Goal: Register for event/course

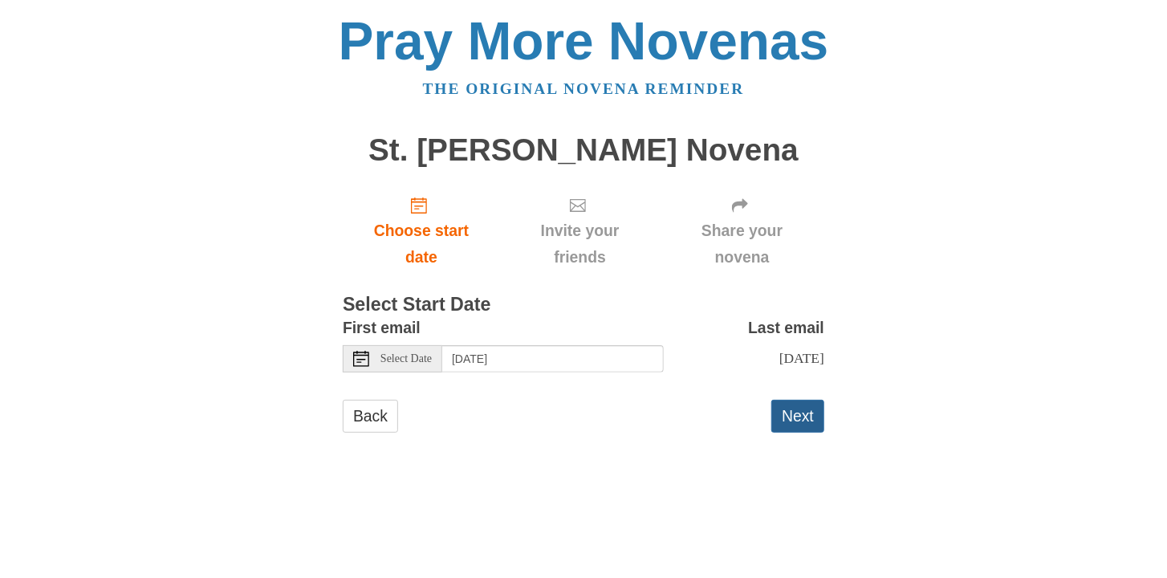
click at [798, 410] on button "Next" at bounding box center [797, 416] width 53 height 33
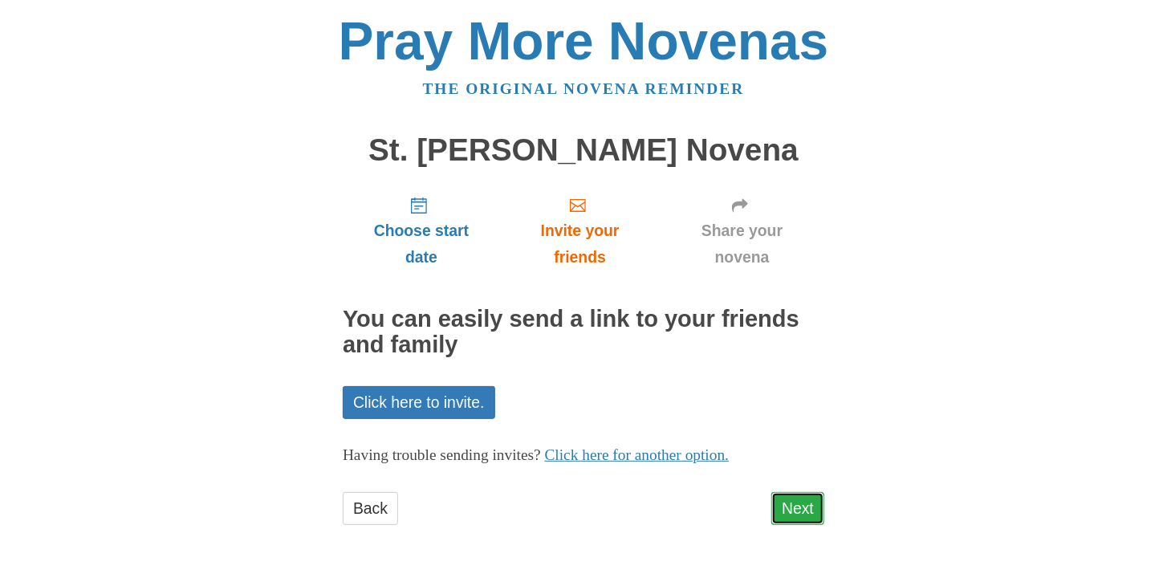
click at [793, 505] on link "Next" at bounding box center [797, 508] width 53 height 33
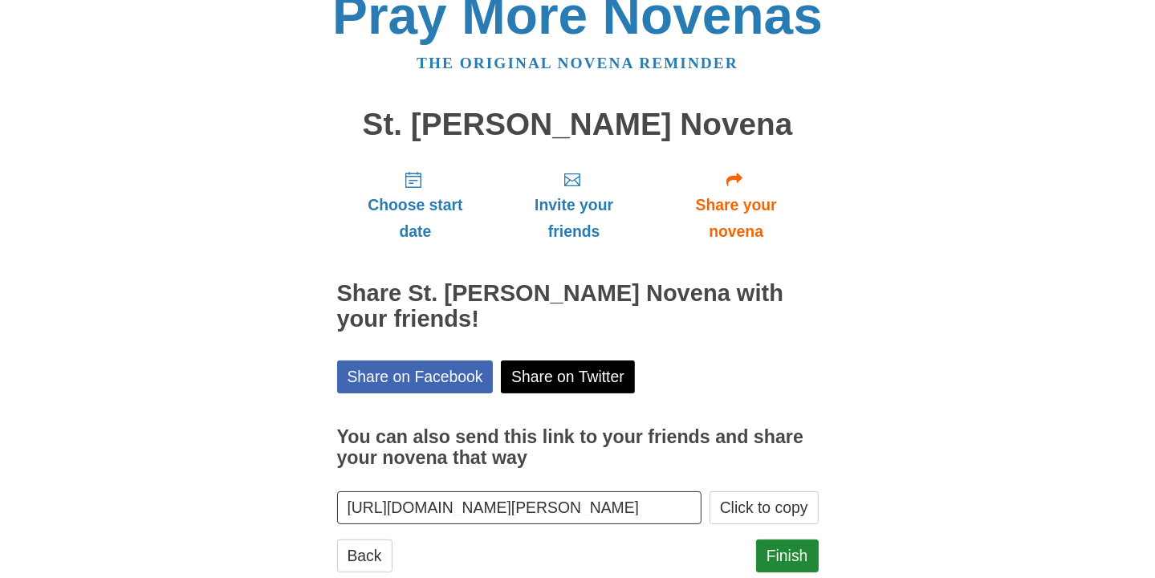
scroll to position [66, 0]
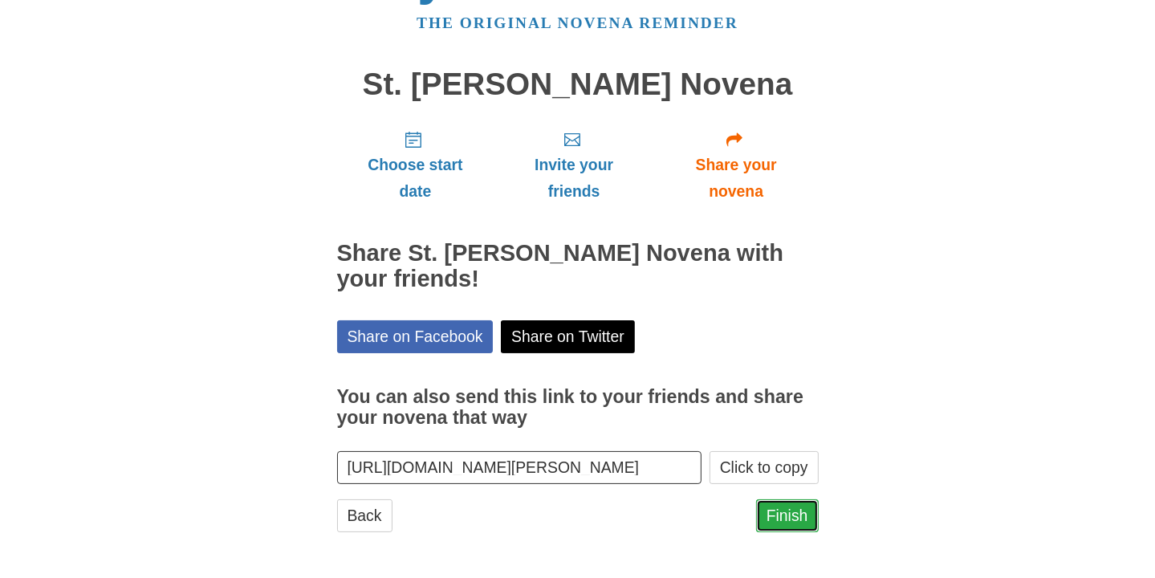
click at [787, 509] on link "Finish" at bounding box center [787, 515] width 63 height 33
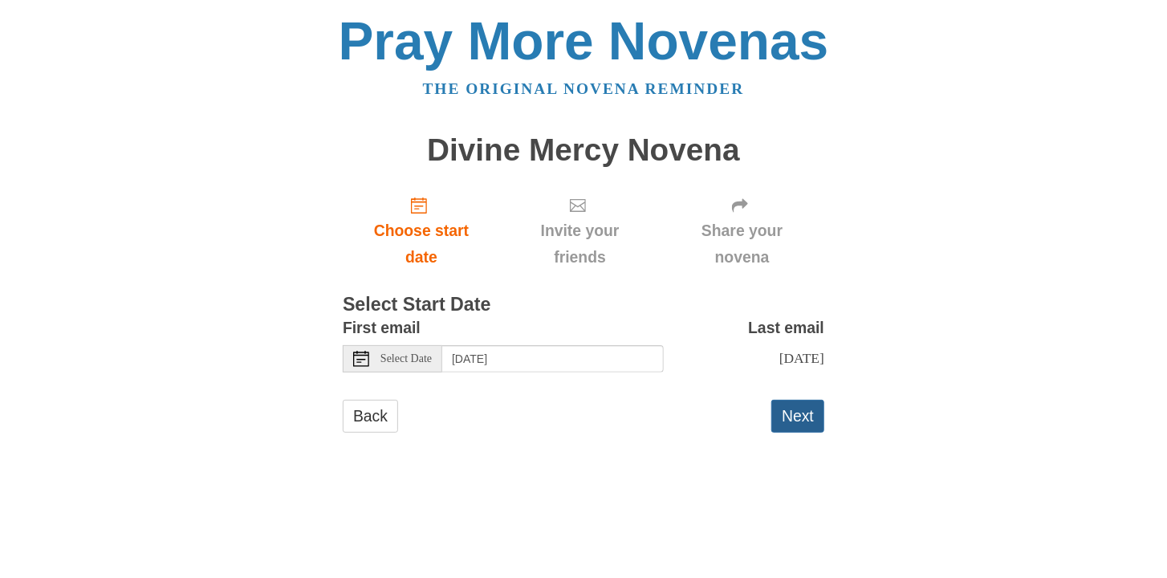
click at [796, 411] on button "Next" at bounding box center [797, 416] width 53 height 33
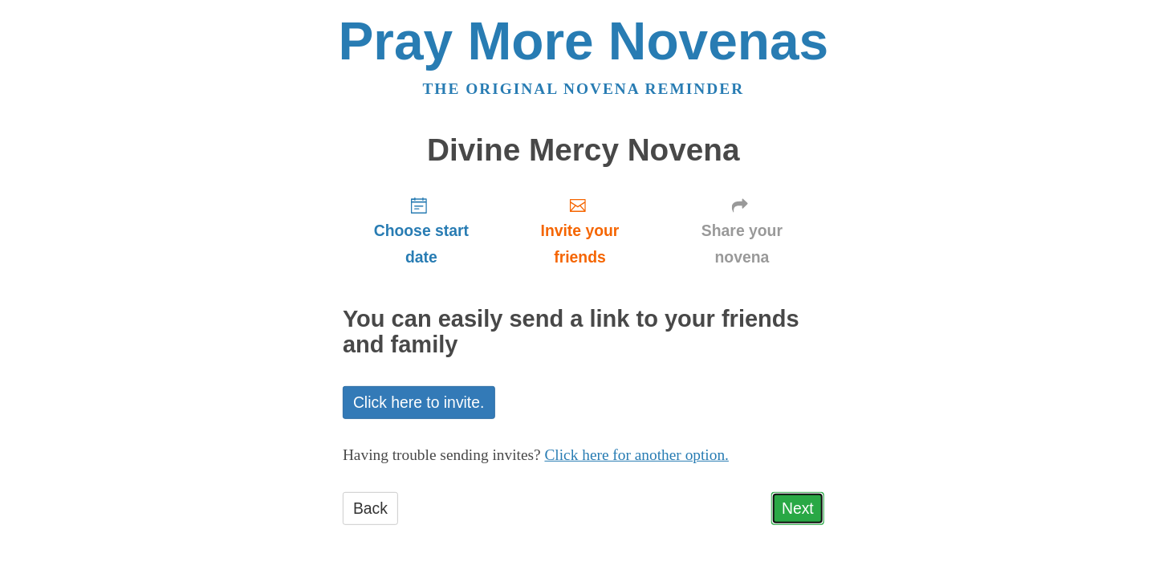
click at [795, 499] on link "Next" at bounding box center [797, 508] width 53 height 33
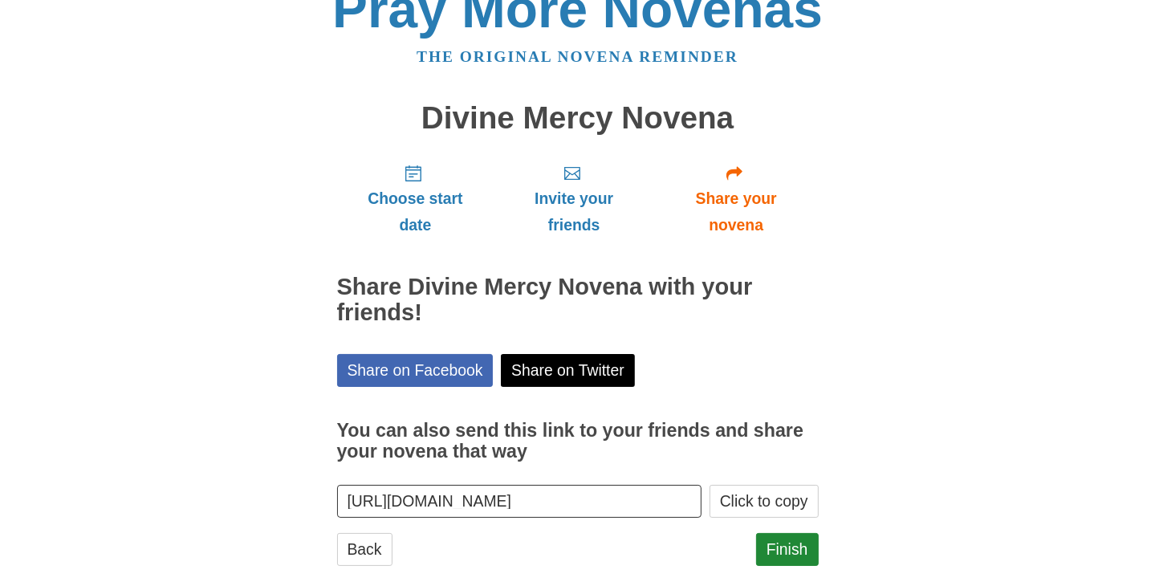
scroll to position [64, 0]
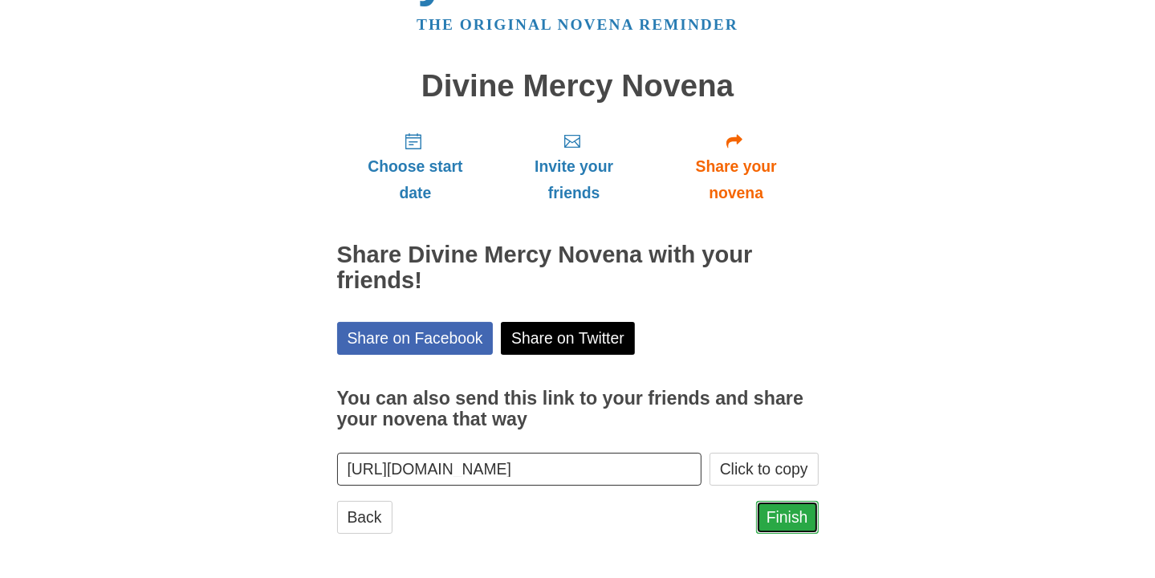
click at [784, 512] on link "Finish" at bounding box center [787, 517] width 63 height 33
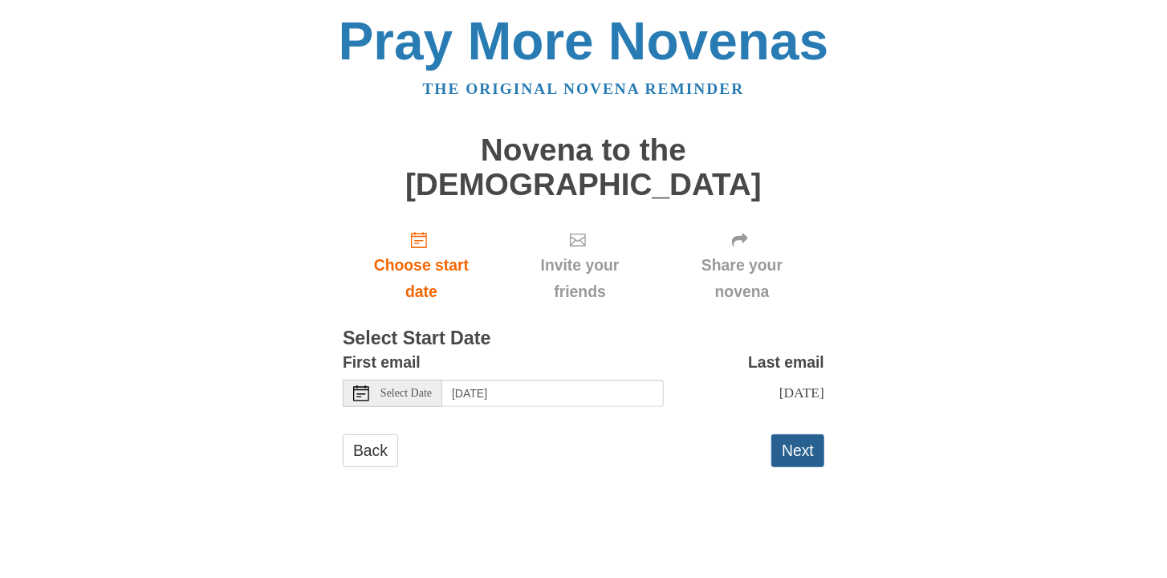
click at [798, 434] on button "Next" at bounding box center [797, 450] width 53 height 33
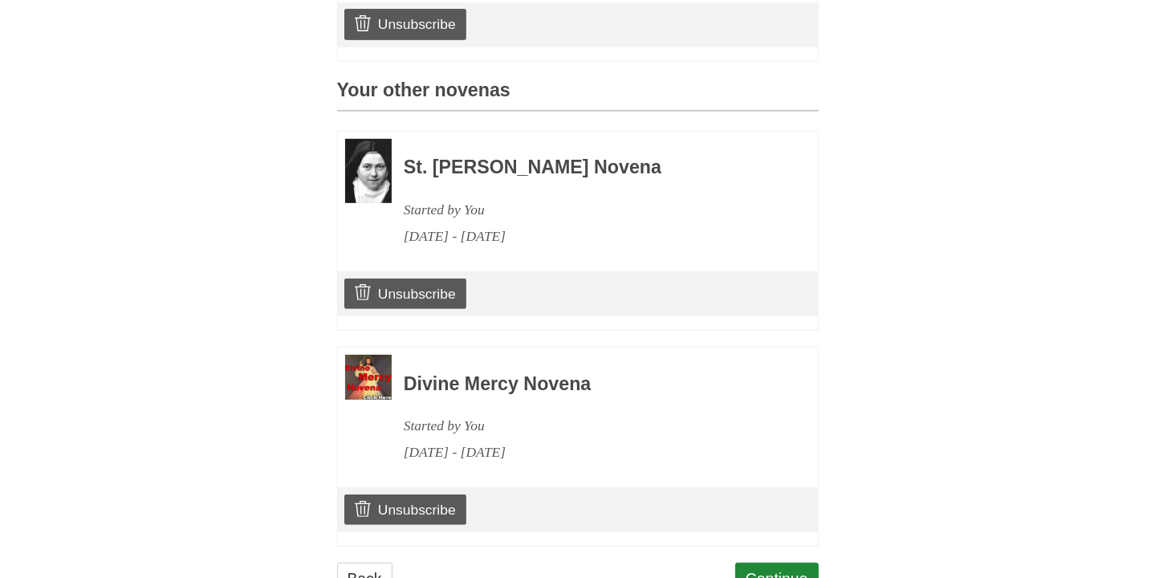
scroll to position [698, 0]
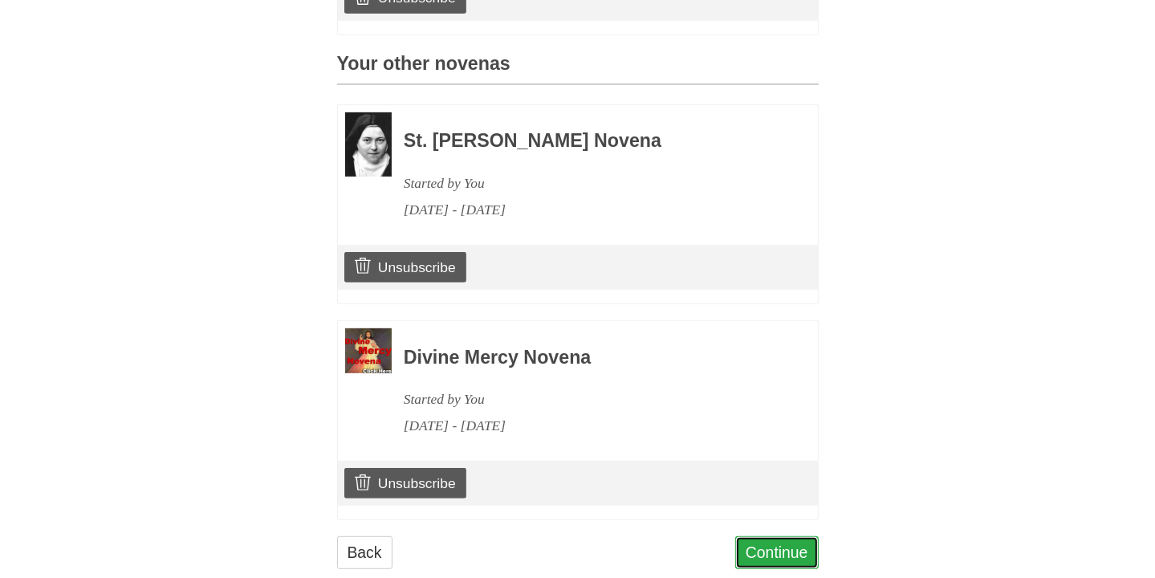
click at [774, 536] on link "Continue" at bounding box center [776, 552] width 83 height 33
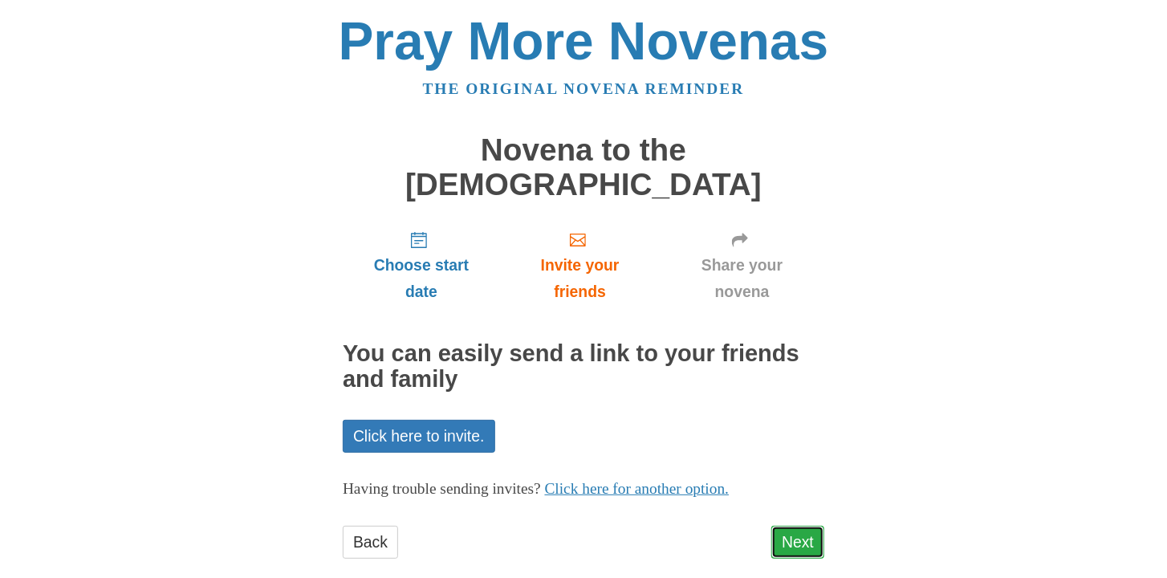
click at [800, 526] on link "Next" at bounding box center [797, 542] width 53 height 33
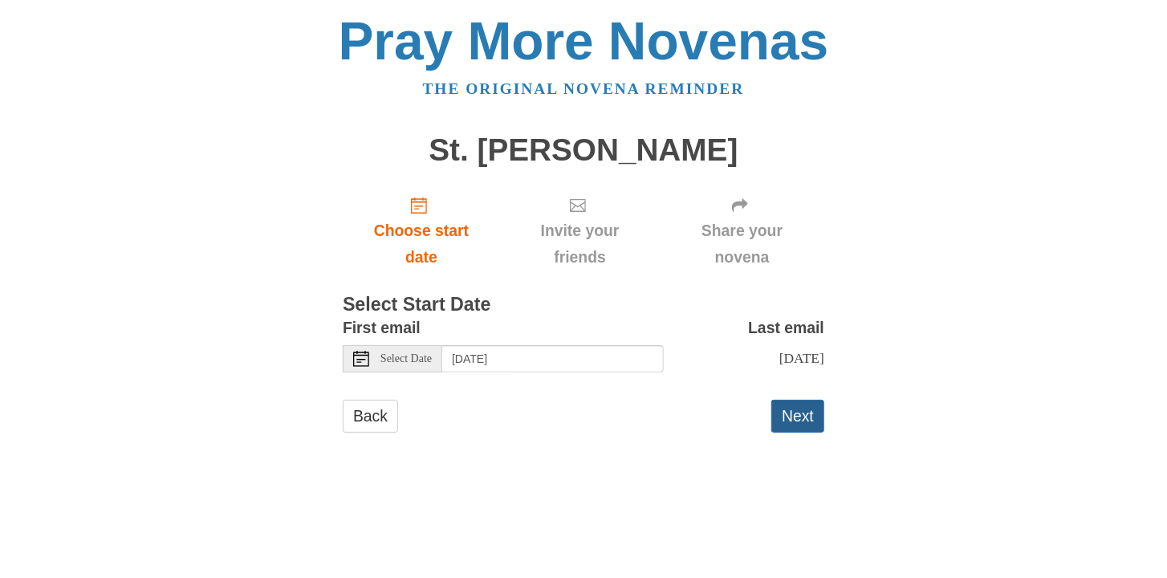
click at [796, 410] on button "Next" at bounding box center [797, 416] width 53 height 33
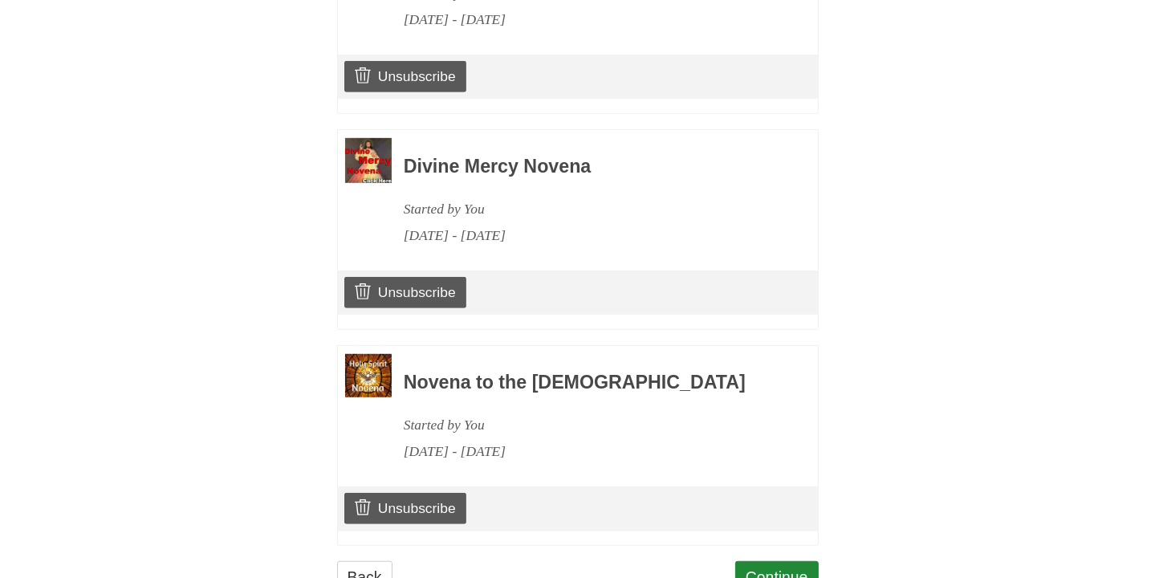
scroll to position [913, 0]
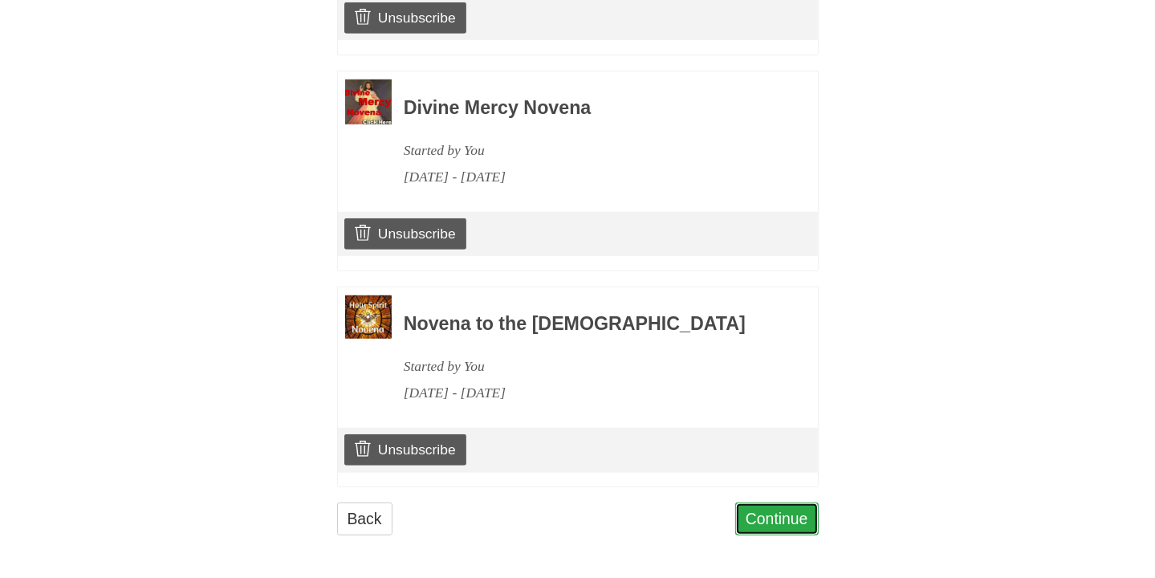
click at [771, 513] on link "Continue" at bounding box center [776, 518] width 83 height 33
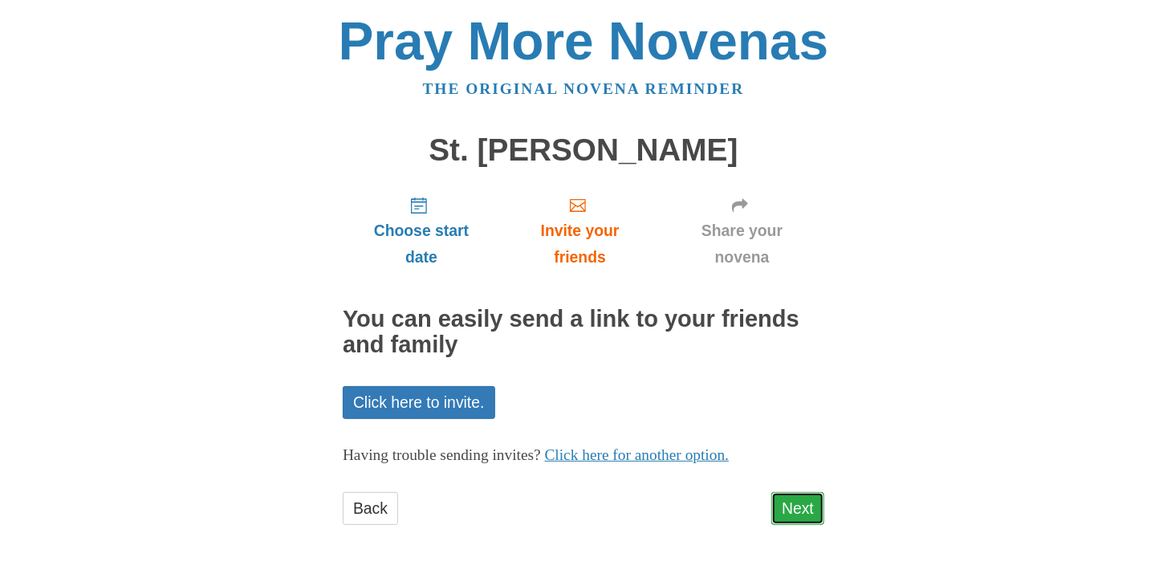
click at [799, 501] on link "Next" at bounding box center [797, 508] width 53 height 33
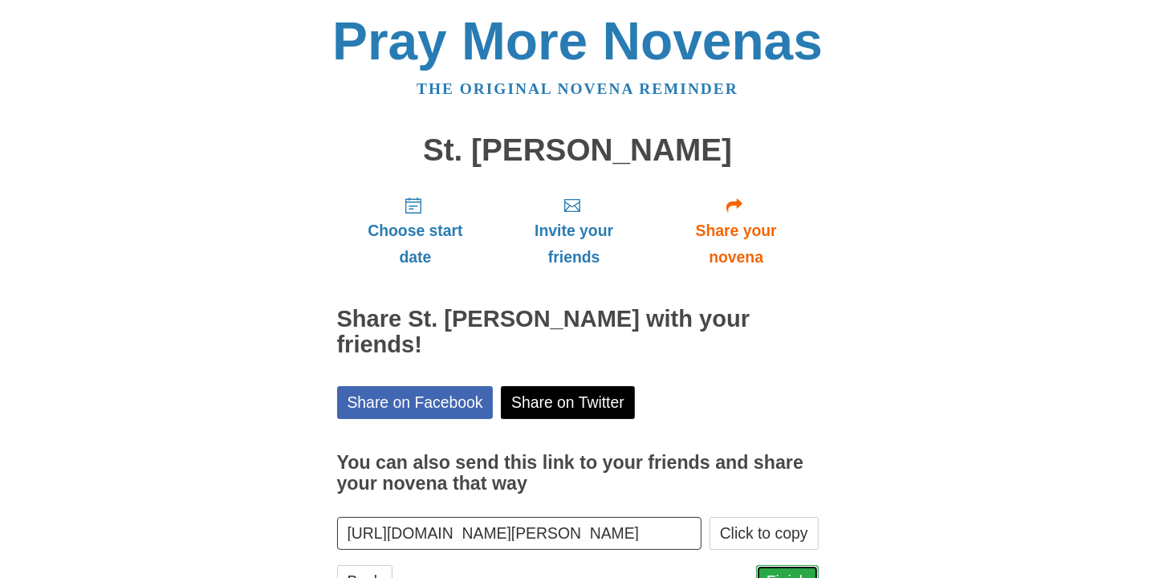
click at [787, 565] on link "Finish" at bounding box center [787, 581] width 63 height 33
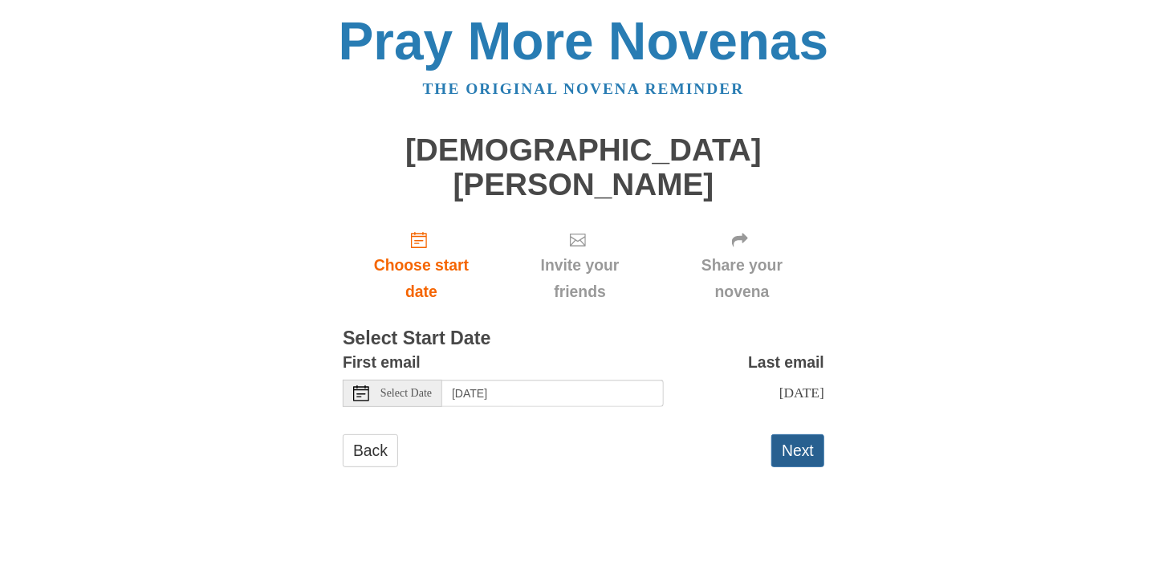
click at [797, 434] on button "Next" at bounding box center [797, 450] width 53 height 33
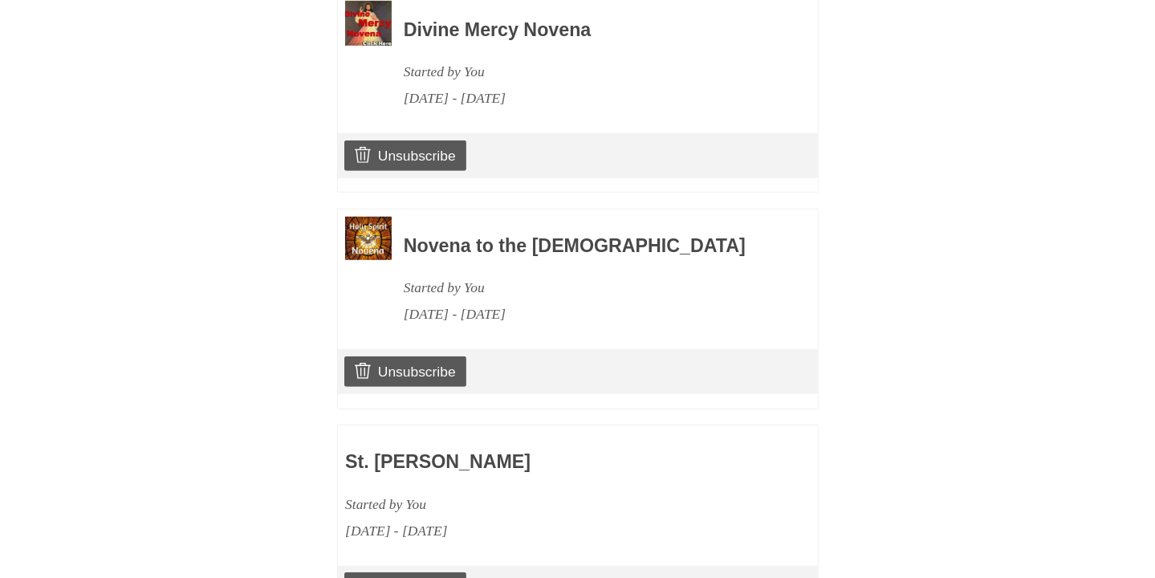
scroll to position [1129, 0]
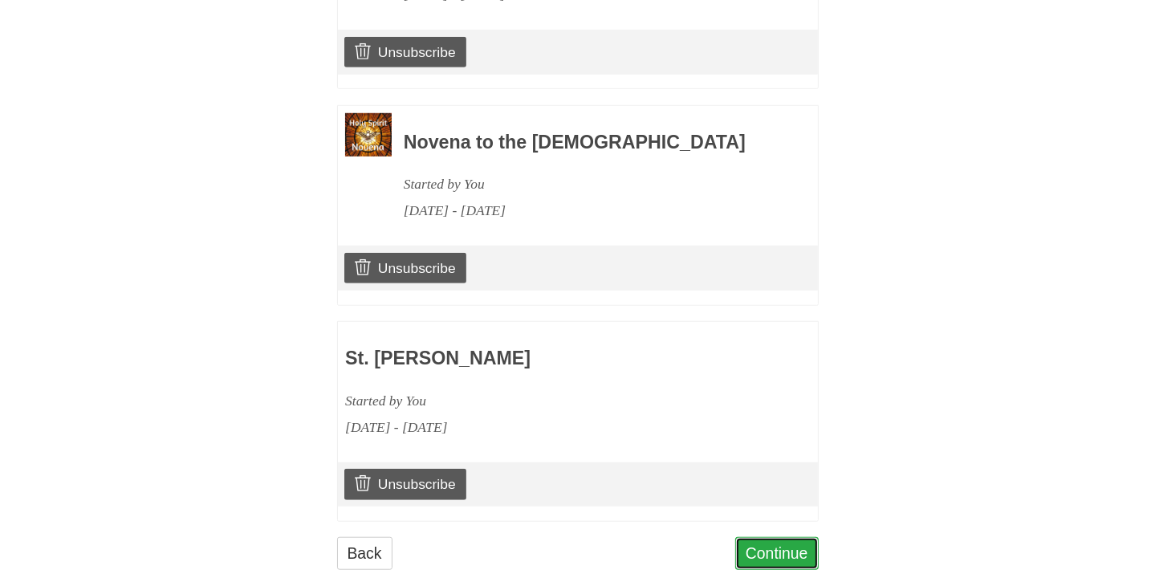
click at [776, 537] on link "Continue" at bounding box center [776, 553] width 83 height 33
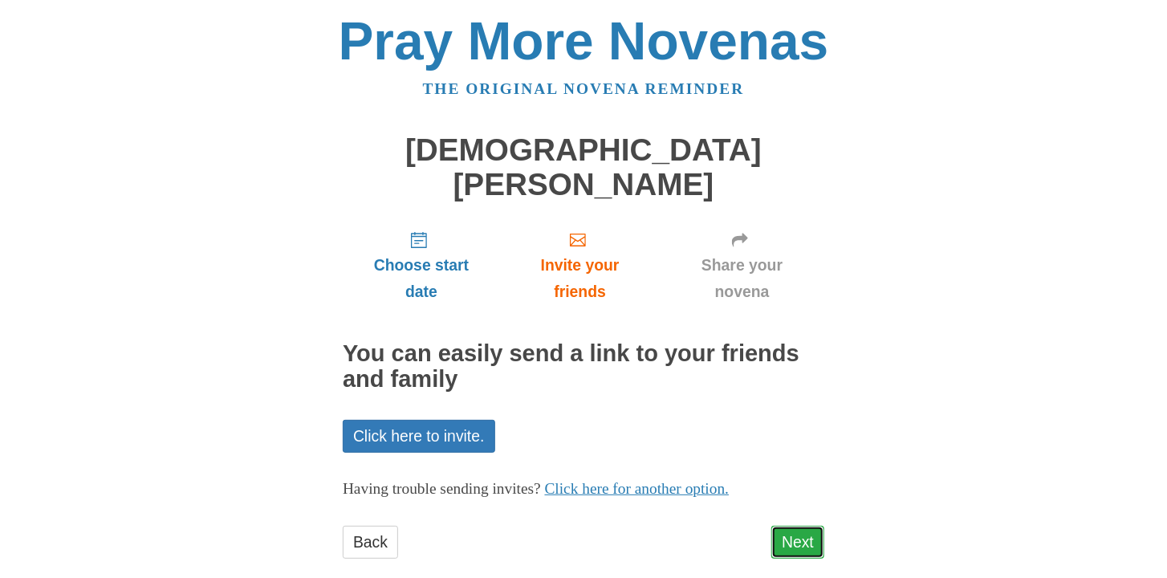
click at [798, 526] on link "Next" at bounding box center [797, 542] width 53 height 33
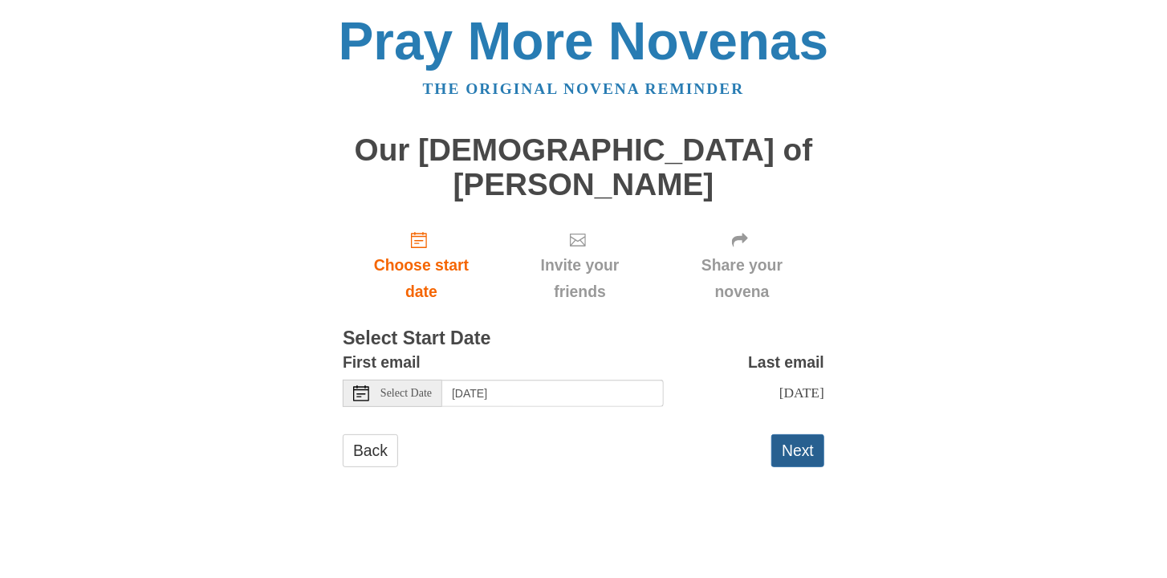
click at [797, 434] on button "Next" at bounding box center [797, 450] width 53 height 33
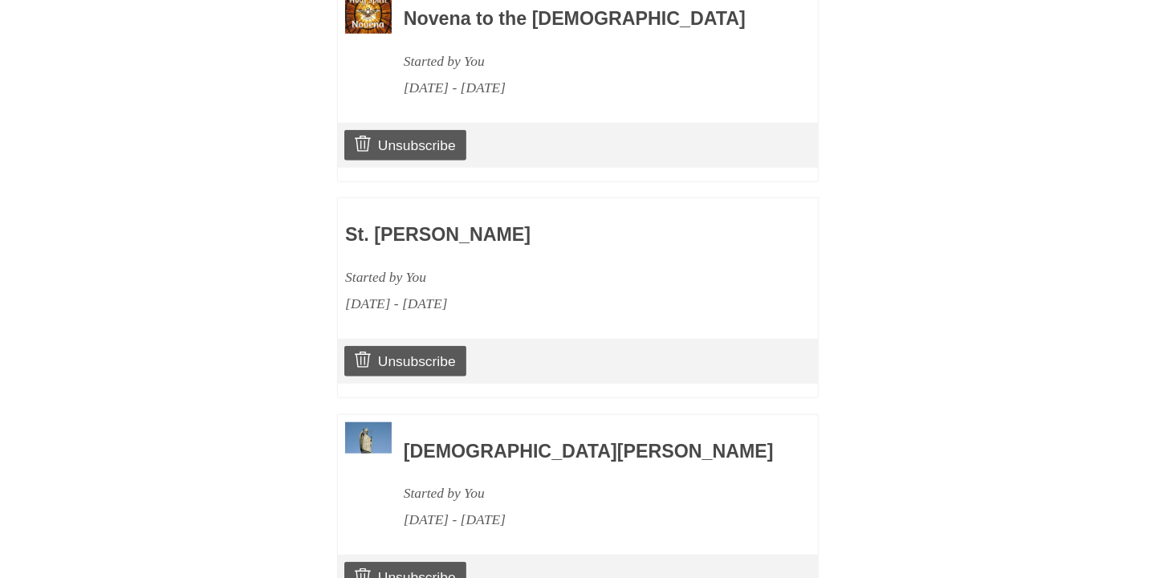
scroll to position [1344, 0]
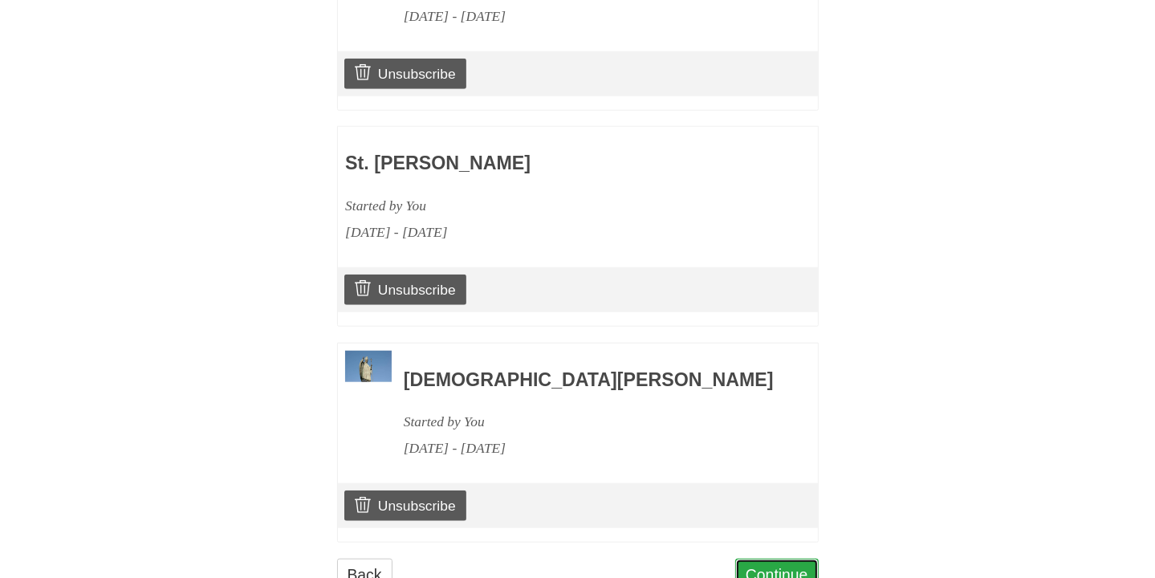
click at [776, 559] on link "Continue" at bounding box center [776, 575] width 83 height 33
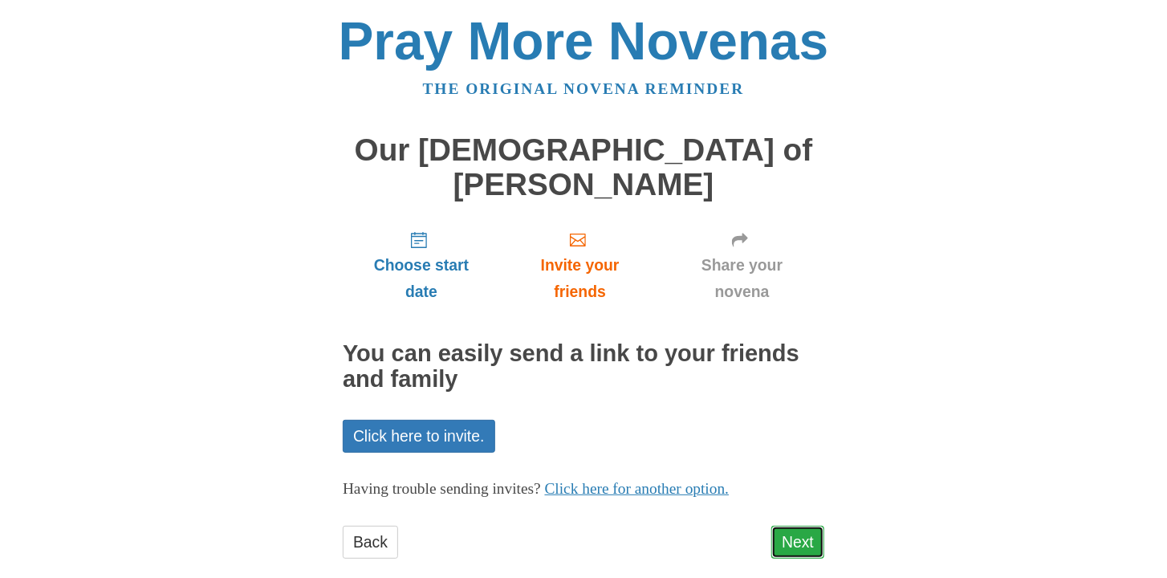
drag, startPoint x: 0, startPoint y: 0, endPoint x: 791, endPoint y: 506, distance: 938.9
click at [791, 526] on link "Next" at bounding box center [797, 542] width 53 height 33
